Goal: Information Seeking & Learning: Find specific fact

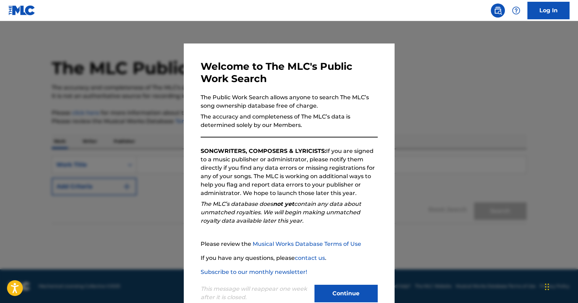
click at [341, 302] on button "Continue" at bounding box center [345, 294] width 63 height 18
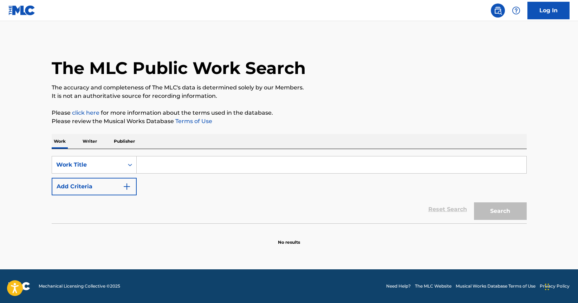
click at [202, 169] on input "Search Form" at bounding box center [331, 165] width 389 height 17
paste input "Dunni [PERSON_NAME]"
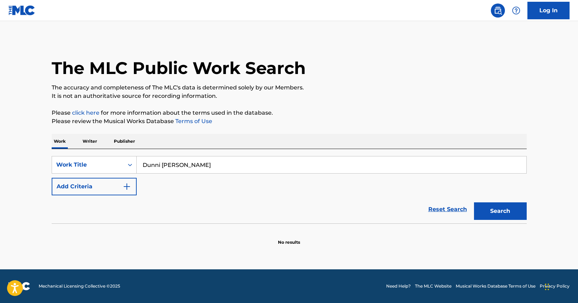
type input "Dunni [PERSON_NAME]"
drag, startPoint x: 493, startPoint y: 218, endPoint x: 487, endPoint y: 215, distance: 6.8
click at [493, 218] on button "Search" at bounding box center [500, 212] width 53 height 18
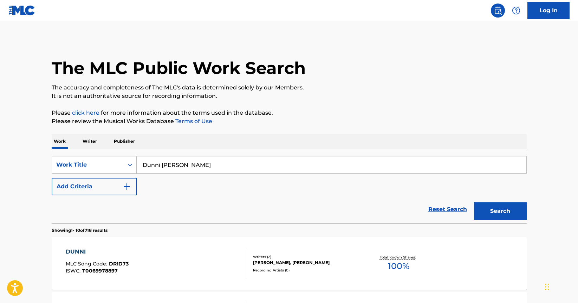
click at [84, 144] on p "Writer" at bounding box center [89, 141] width 19 height 15
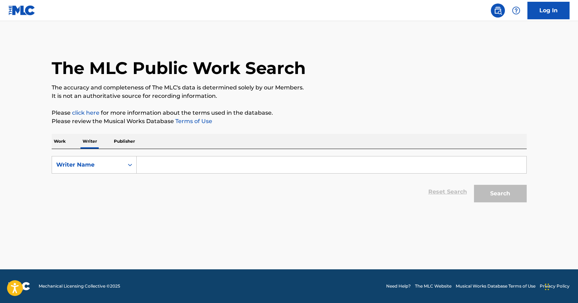
click at [303, 172] on input "Search Form" at bounding box center [331, 165] width 389 height 17
paste input "Dunni [PERSON_NAME]"
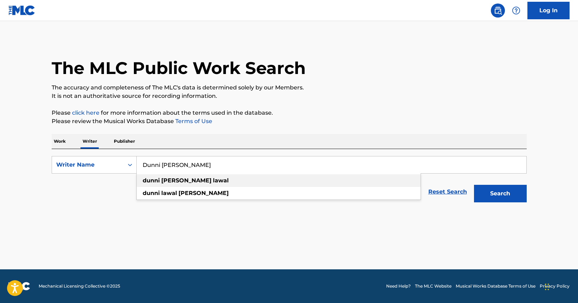
click at [263, 180] on div "dunni [PERSON_NAME]" at bounding box center [279, 181] width 284 height 13
type input "dunni [PERSON_NAME]"
click at [507, 198] on button "Search" at bounding box center [500, 194] width 53 height 18
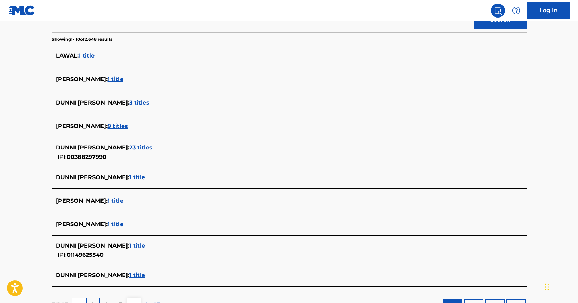
scroll to position [210, 0]
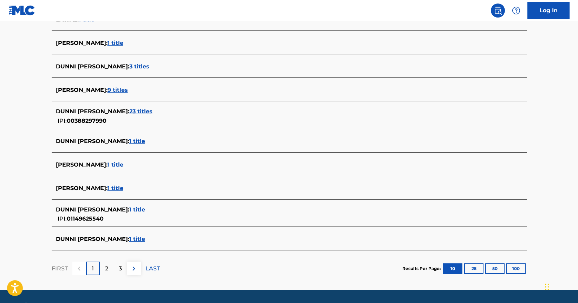
click at [146, 114] on span "23 titles" at bounding box center [140, 111] width 23 height 7
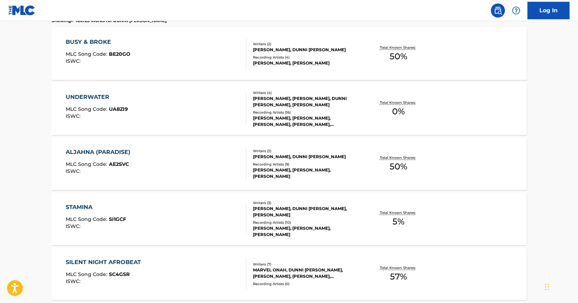
click at [204, 225] on div "STAMINA MLC Song Code : SI1GCF ISWC :" at bounding box center [156, 219] width 180 height 32
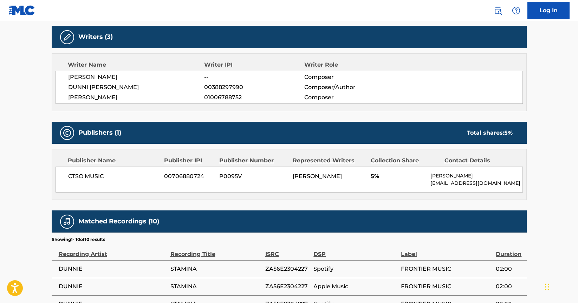
scroll to position [222, 0]
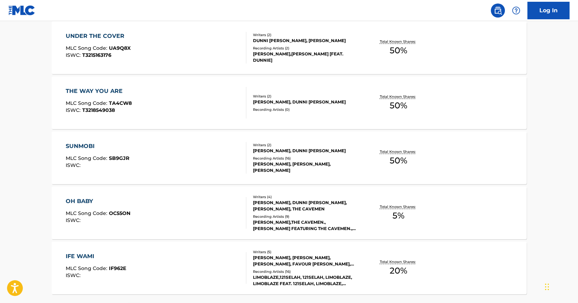
scroll to position [492, 0]
click at [200, 163] on div "SUNMOBI MLC Song Code : SB9GJR ISWC :" at bounding box center [156, 158] width 180 height 32
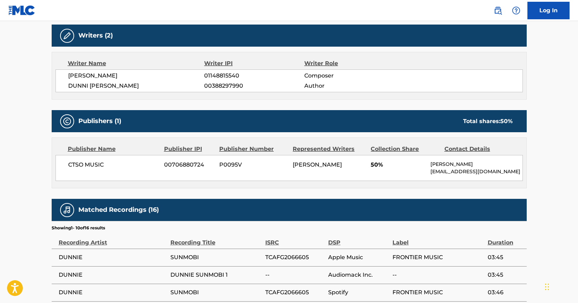
scroll to position [236, 0]
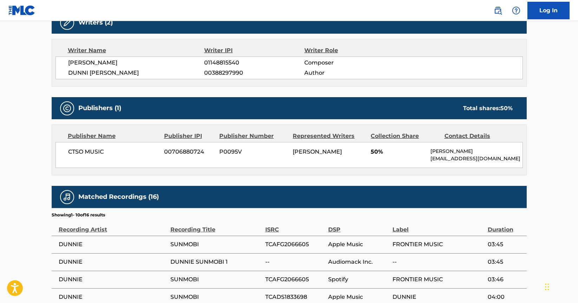
drag, startPoint x: 245, startPoint y: 73, endPoint x: 204, endPoint y: 74, distance: 41.4
click at [204, 74] on div "DUNNI [PERSON_NAME] 00388297990 Author" at bounding box center [295, 73] width 454 height 8
copy div "00388297990"
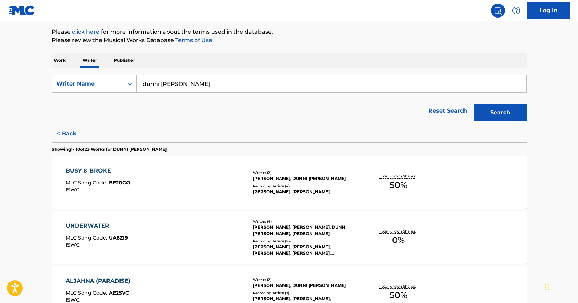
scroll to position [93, 0]
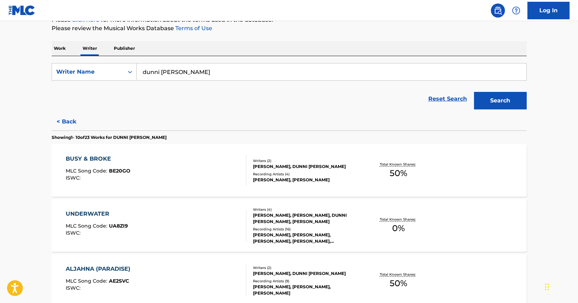
click at [228, 179] on div "BUSY & BROKE MLC Song Code : BE20GO ISWC :" at bounding box center [156, 171] width 180 height 32
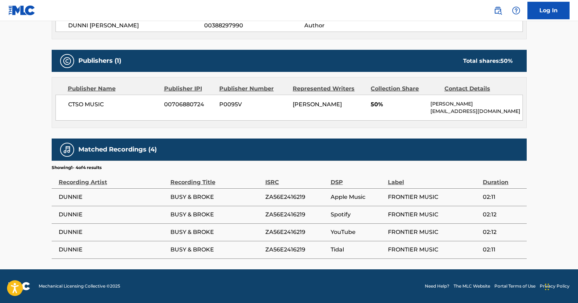
scroll to position [64, 0]
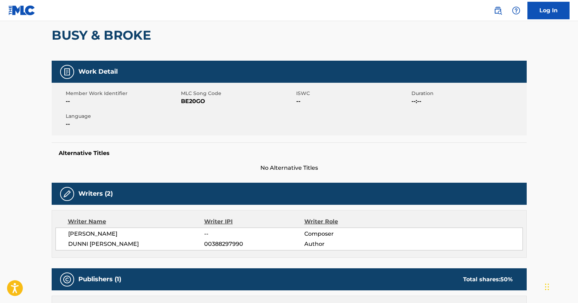
click at [153, 243] on span "DUNNI [PERSON_NAME]" at bounding box center [136, 244] width 136 height 8
drag, startPoint x: 151, startPoint y: 244, endPoint x: 62, endPoint y: 245, distance: 88.8
click at [62, 245] on div "[PERSON_NAME] -- Composer [PERSON_NAME] 00388297990 Author" at bounding box center [288, 239] width 467 height 23
copy span "DUNNI [PERSON_NAME]"
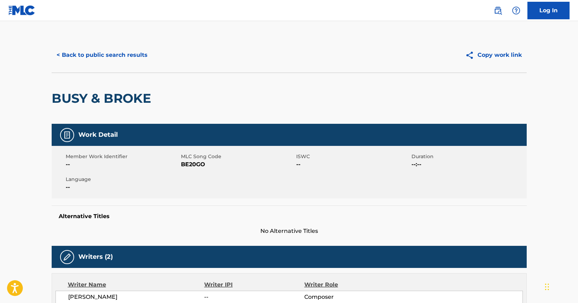
scroll to position [0, 0]
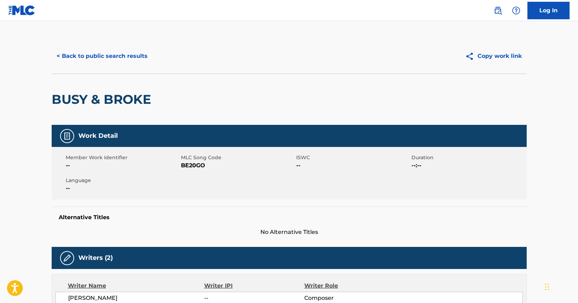
click at [64, 57] on button "< Back to public search results" at bounding box center [102, 56] width 101 height 18
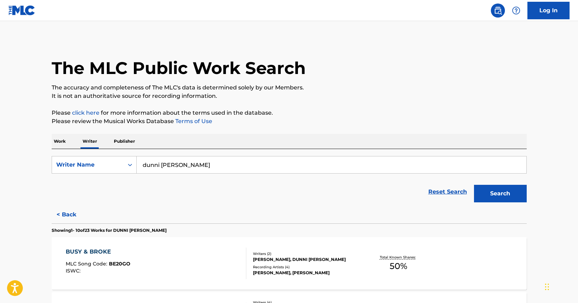
click at [86, 148] on div "Work Writer Publisher" at bounding box center [289, 141] width 475 height 15
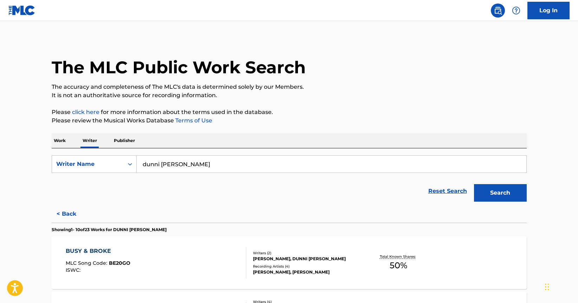
click at [206, 166] on input "dunni [PERSON_NAME]" at bounding box center [331, 164] width 389 height 17
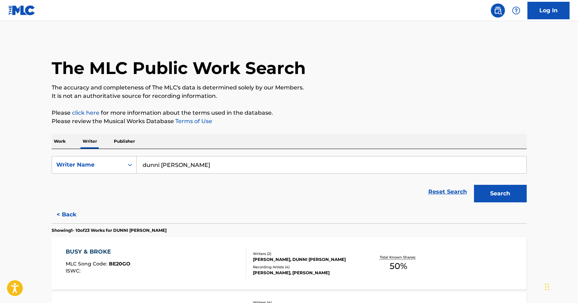
click at [206, 166] on input "dunni [PERSON_NAME]" at bounding box center [331, 165] width 389 height 17
paste input "[PERSON_NAME]"
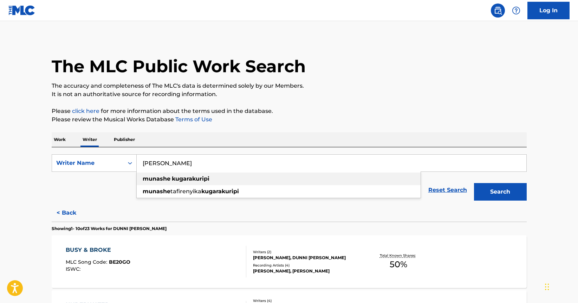
click at [296, 178] on div "[PERSON_NAME]" at bounding box center [279, 179] width 284 height 13
type input "[PERSON_NAME]"
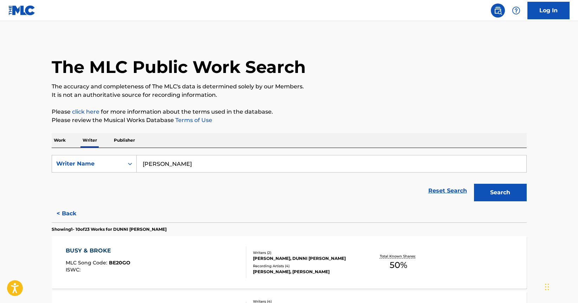
scroll to position [1, 0]
click at [486, 193] on button "Search" at bounding box center [500, 193] width 53 height 18
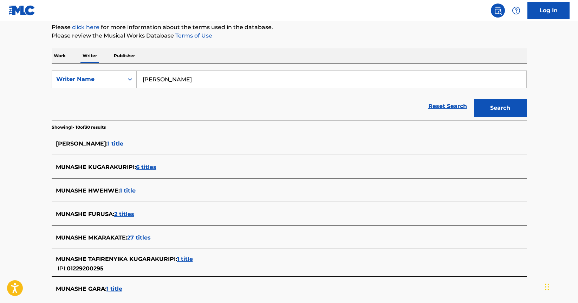
scroll to position [86, 0]
click at [185, 260] on span "1 title" at bounding box center [185, 258] width 16 height 7
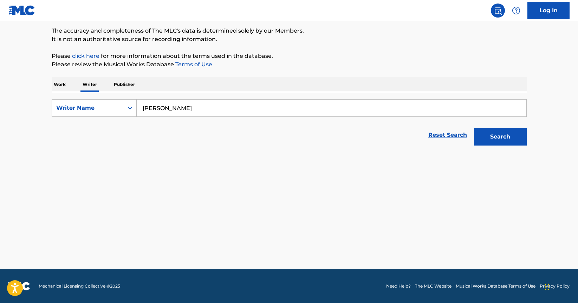
scroll to position [57, 0]
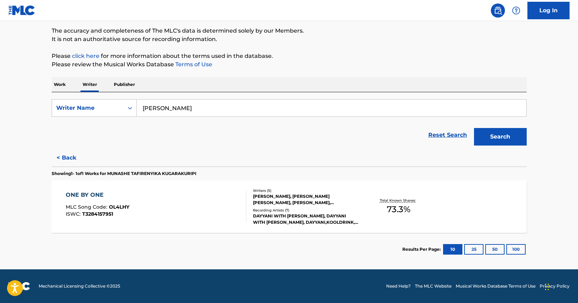
click at [193, 200] on div "ONE BY ONE MLC Song Code : OL4LHY ISWC : T3284157951" at bounding box center [156, 207] width 180 height 32
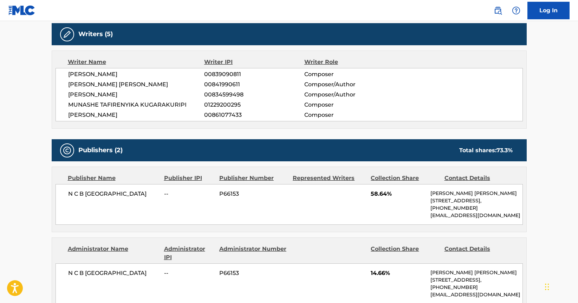
scroll to position [179, 0]
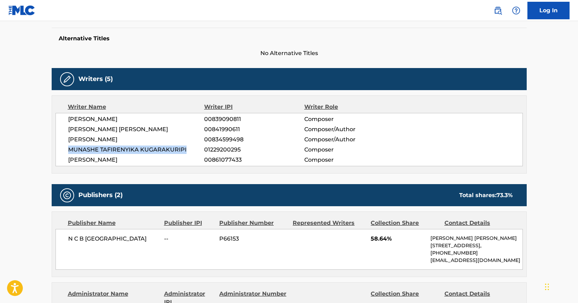
drag, startPoint x: 184, startPoint y: 151, endPoint x: 68, endPoint y: 150, distance: 115.9
click at [68, 150] on span "MUNASHE TAFIRENYIKA KUGARAKURIPI" at bounding box center [136, 150] width 136 height 8
copy span "MUNASHE TAFIRENYIKA KUGARAKURIPI"
